Goal: Find specific page/section: Find specific page/section

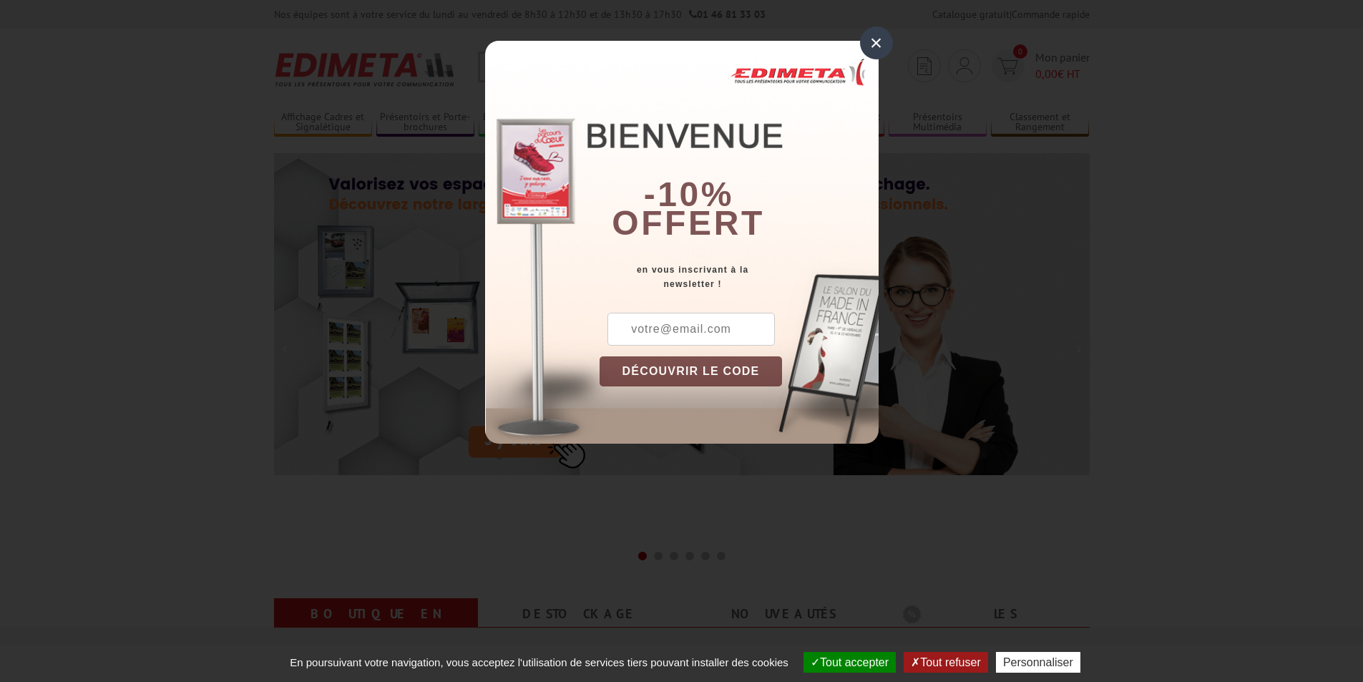
click at [886, 46] on div "×" at bounding box center [876, 42] width 33 height 33
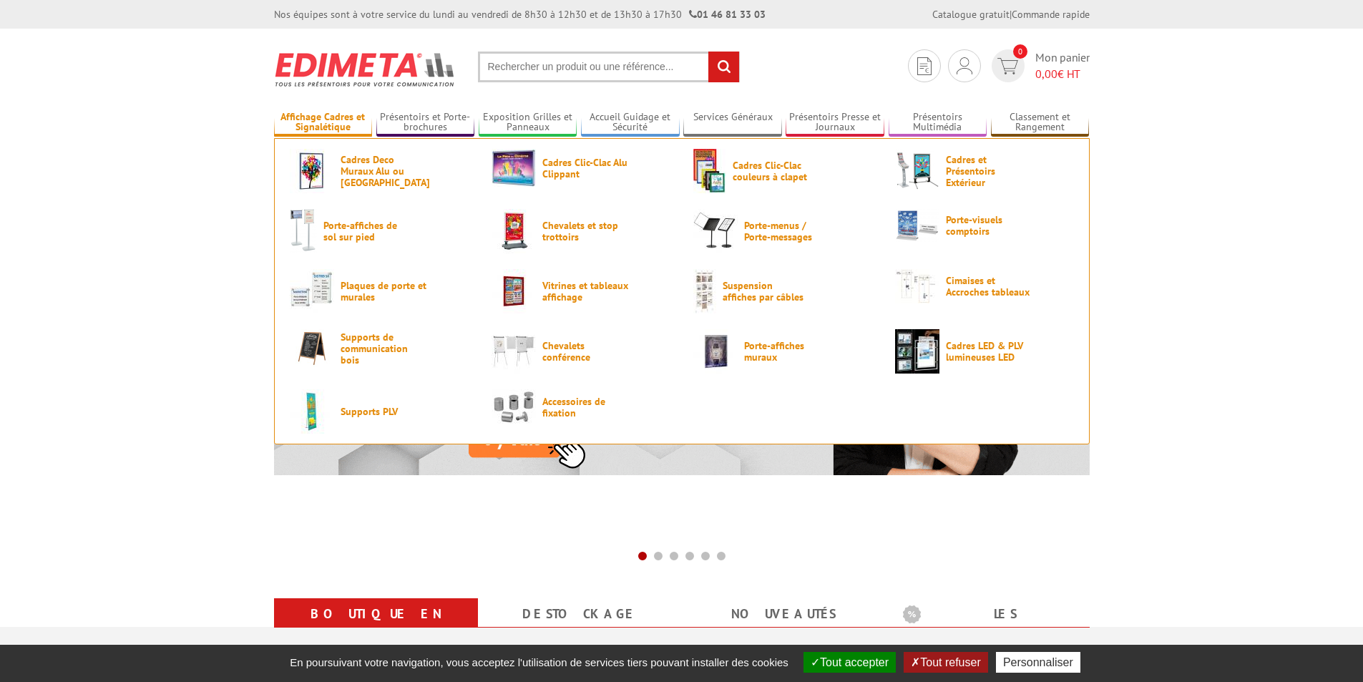
click at [349, 122] on link "Affichage Cadres et Signalétique" at bounding box center [323, 123] width 99 height 24
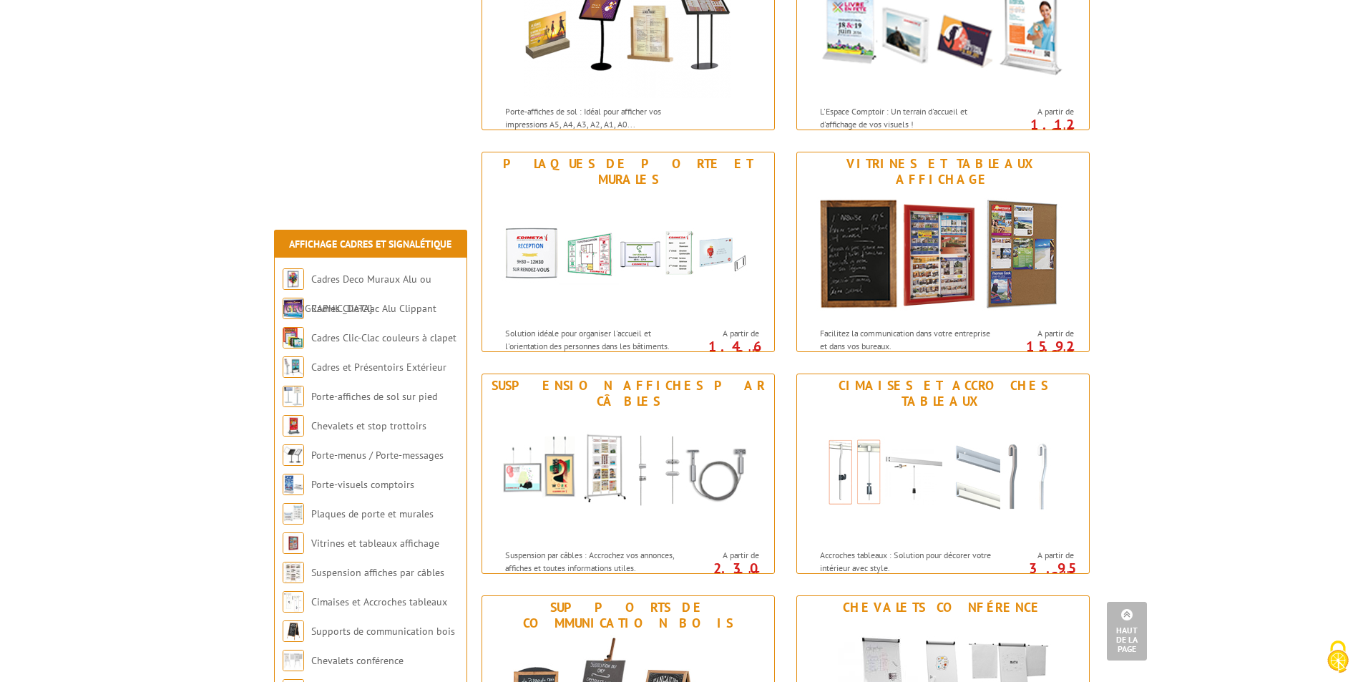
scroll to position [858, 0]
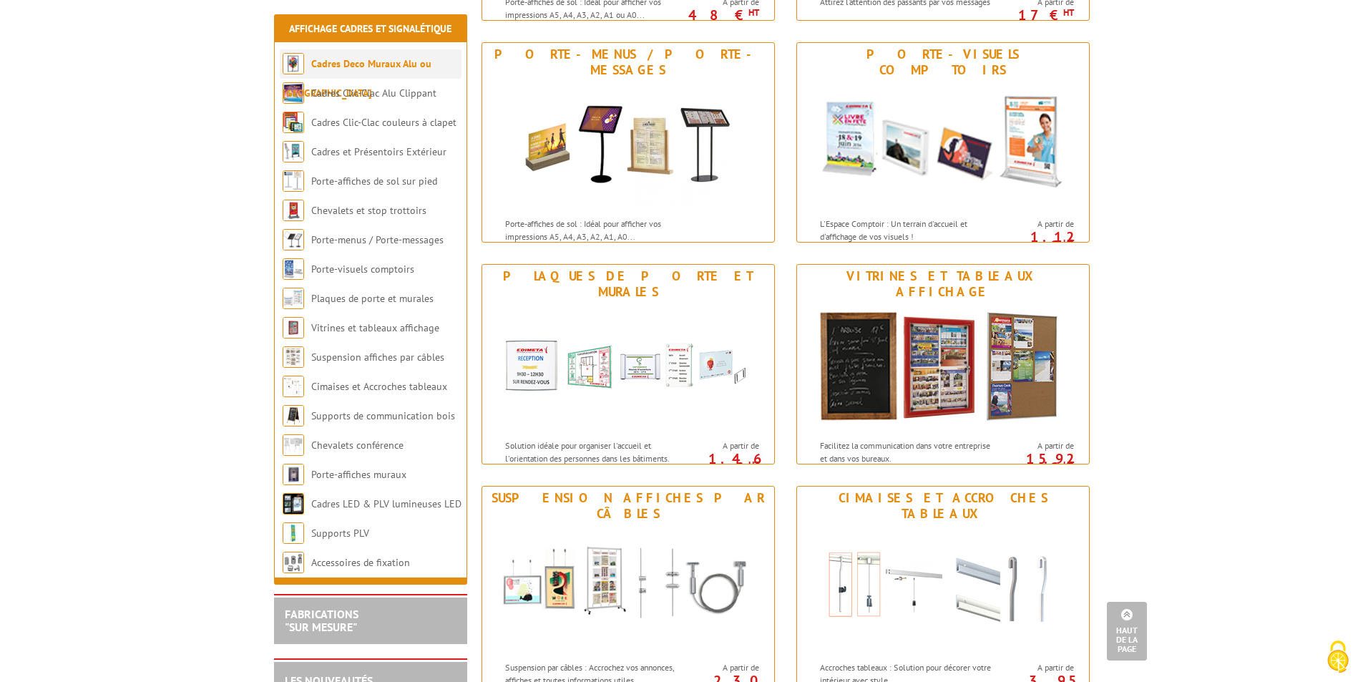
click at [385, 67] on link "Cadres Deco Muraux Alu ou [GEOGRAPHIC_DATA]" at bounding box center [357, 78] width 149 height 42
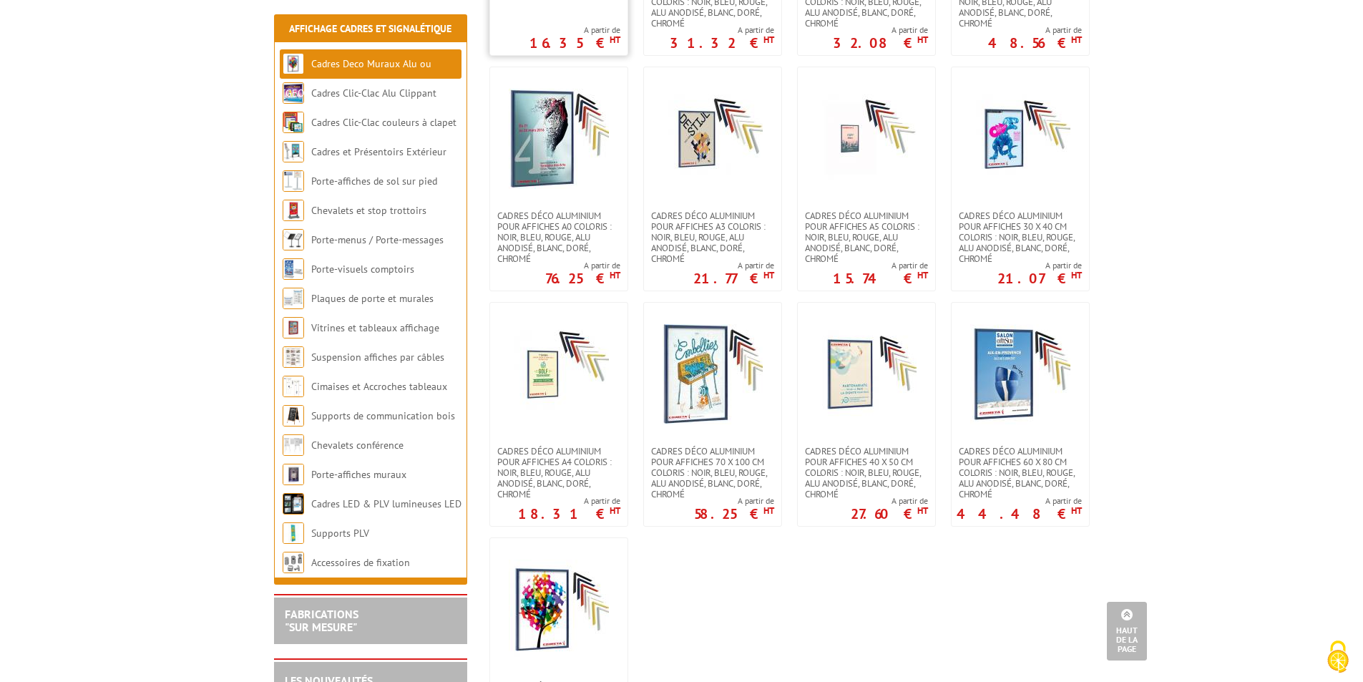
scroll to position [930, 0]
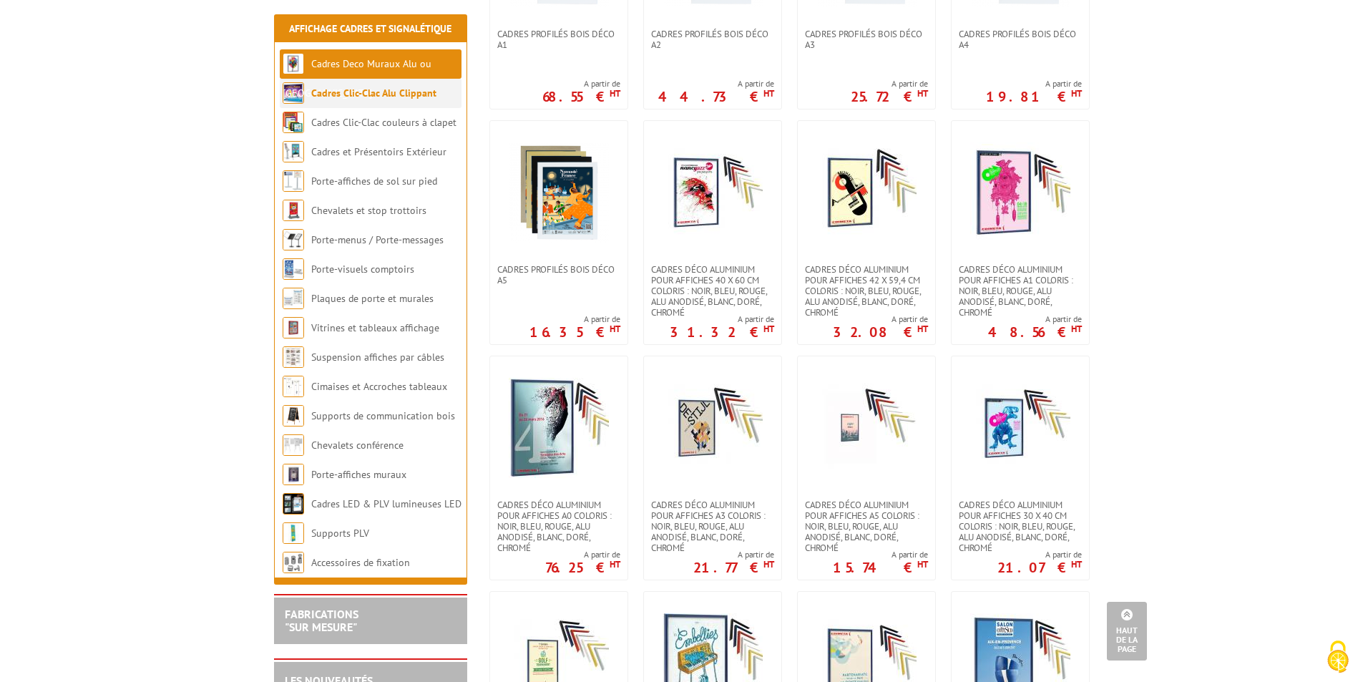
click at [428, 93] on link "Cadres Clic-Clac Alu Clippant" at bounding box center [373, 93] width 125 height 13
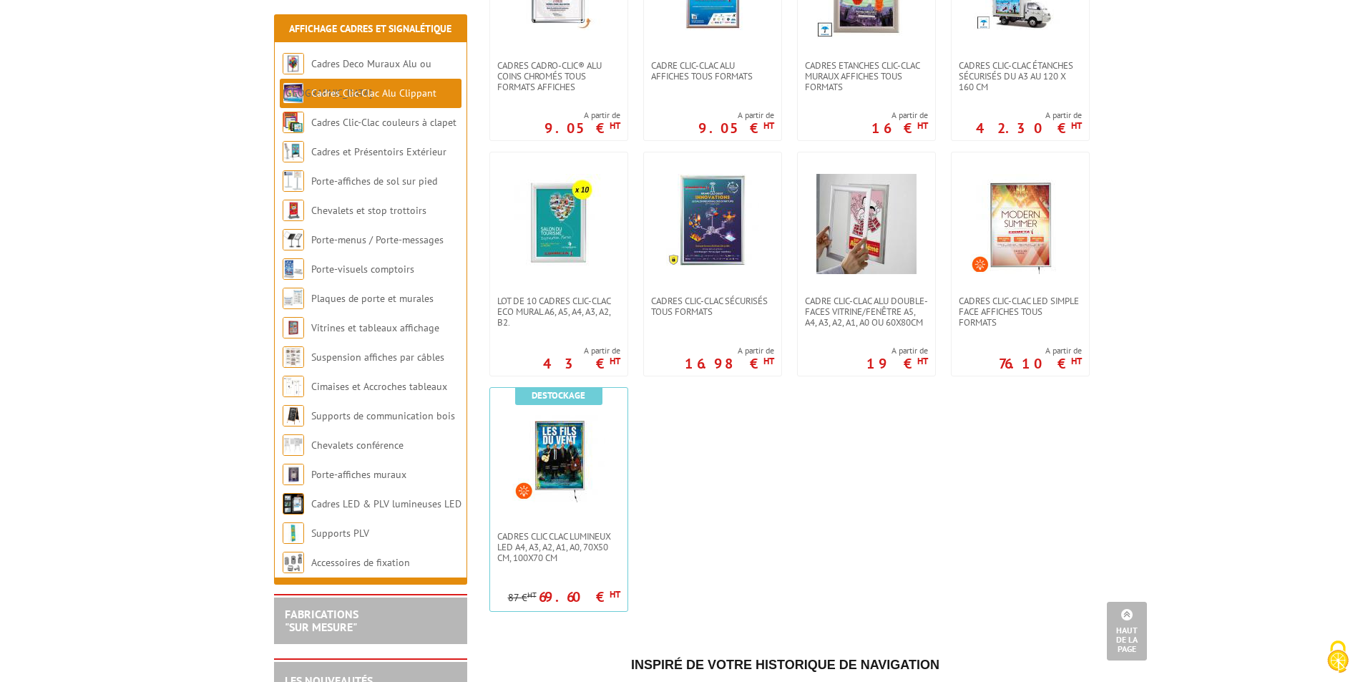
scroll to position [286, 0]
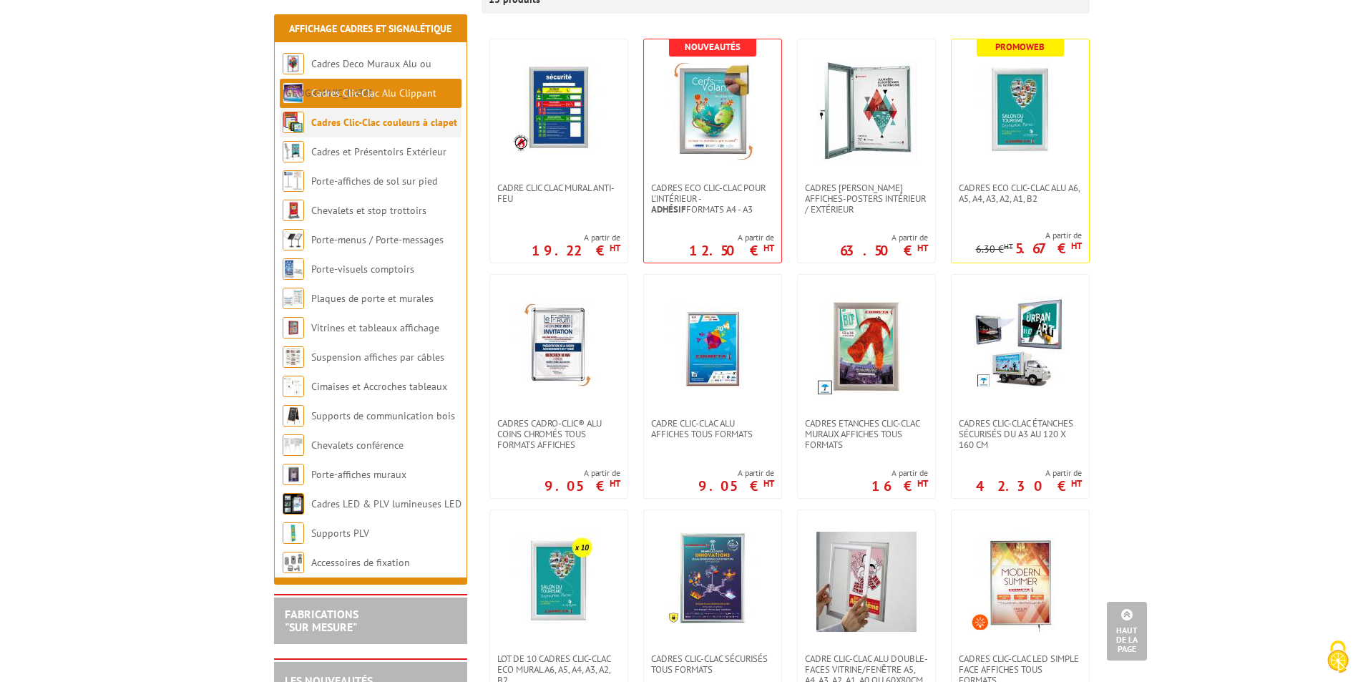
click at [388, 128] on link "Cadres Clic-Clac couleurs à clapet" at bounding box center [384, 122] width 146 height 13
